Goal: Find specific page/section: Find specific page/section

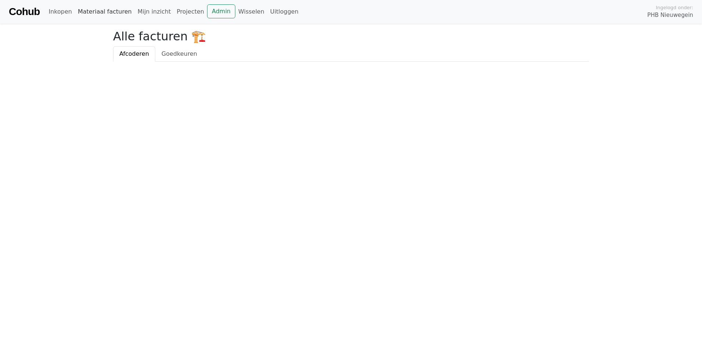
click at [100, 15] on link "Materiaal facturen" at bounding box center [105, 11] width 60 height 15
click at [172, 55] on span "Goedkeuren" at bounding box center [180, 53] width 36 height 7
click at [124, 53] on span "Afcoderen" at bounding box center [134, 53] width 30 height 7
click at [207, 12] on link "Admin" at bounding box center [221, 11] width 28 height 14
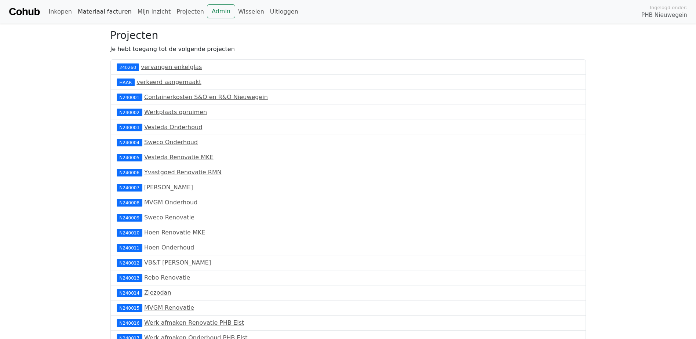
click at [105, 14] on link "Materiaal facturen" at bounding box center [105, 11] width 60 height 15
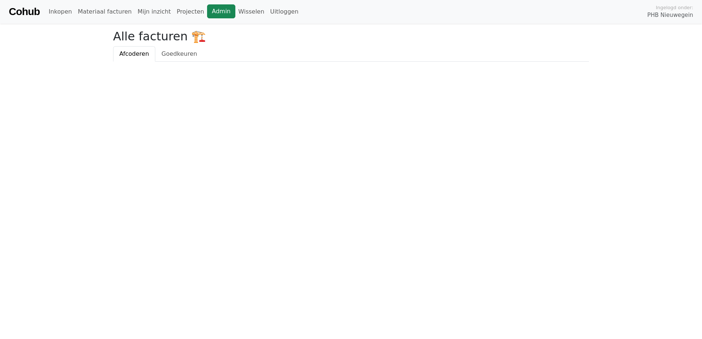
click at [207, 10] on link "Admin" at bounding box center [221, 11] width 28 height 14
